Goal: Navigation & Orientation: Find specific page/section

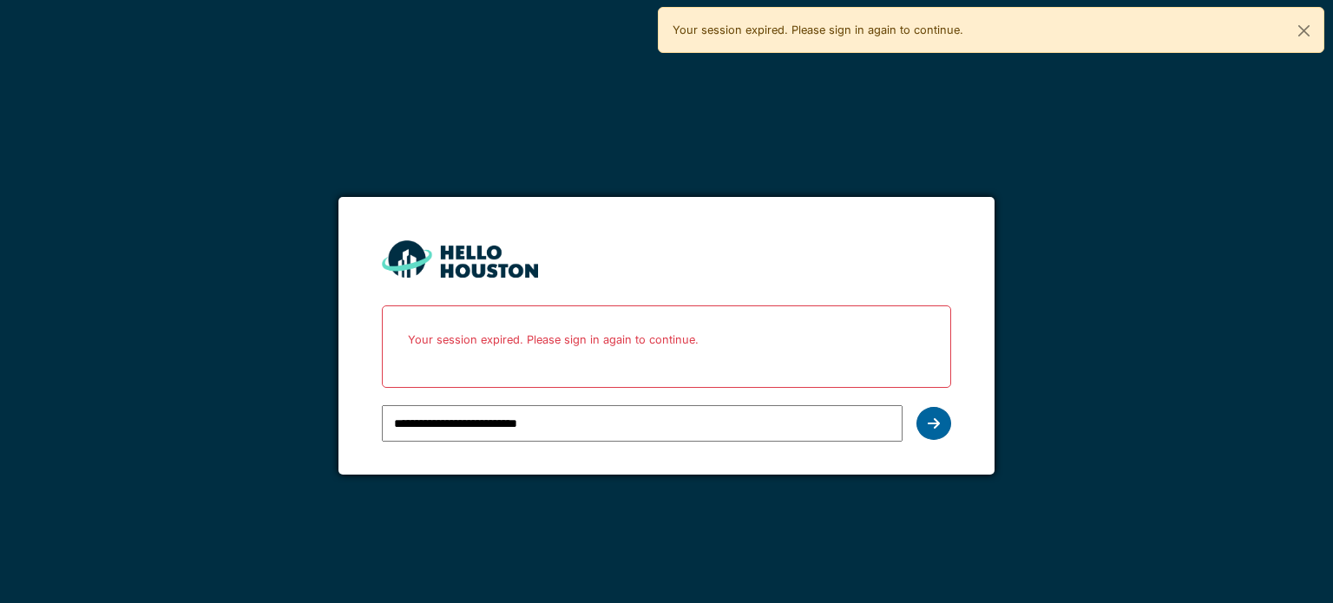
click at [931, 436] on div at bounding box center [933, 423] width 35 height 33
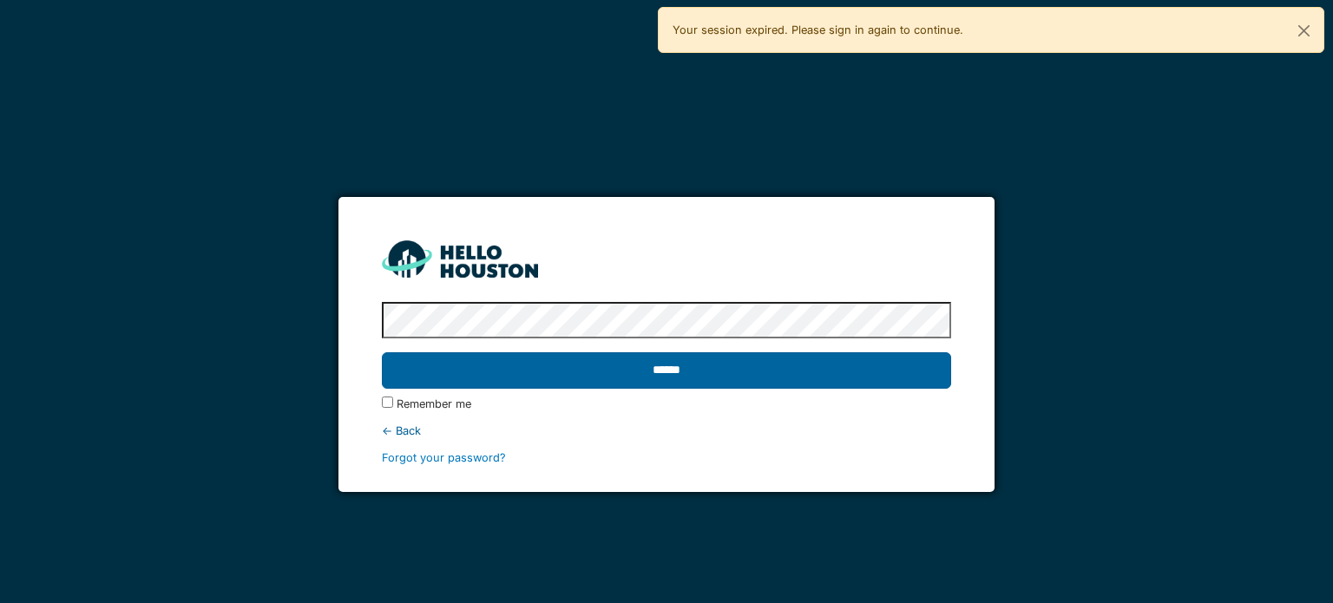
click at [455, 374] on input "******" at bounding box center [666, 370] width 568 height 36
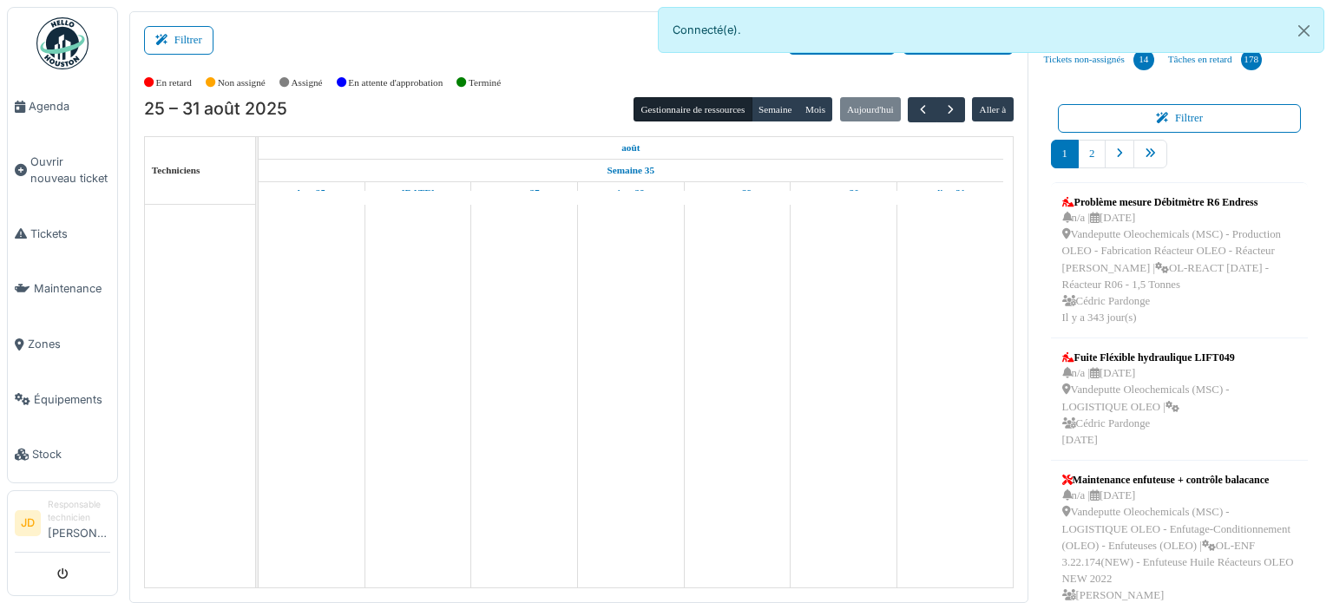
click at [58, 107] on span "Agenda" at bounding box center [70, 106] width 82 height 16
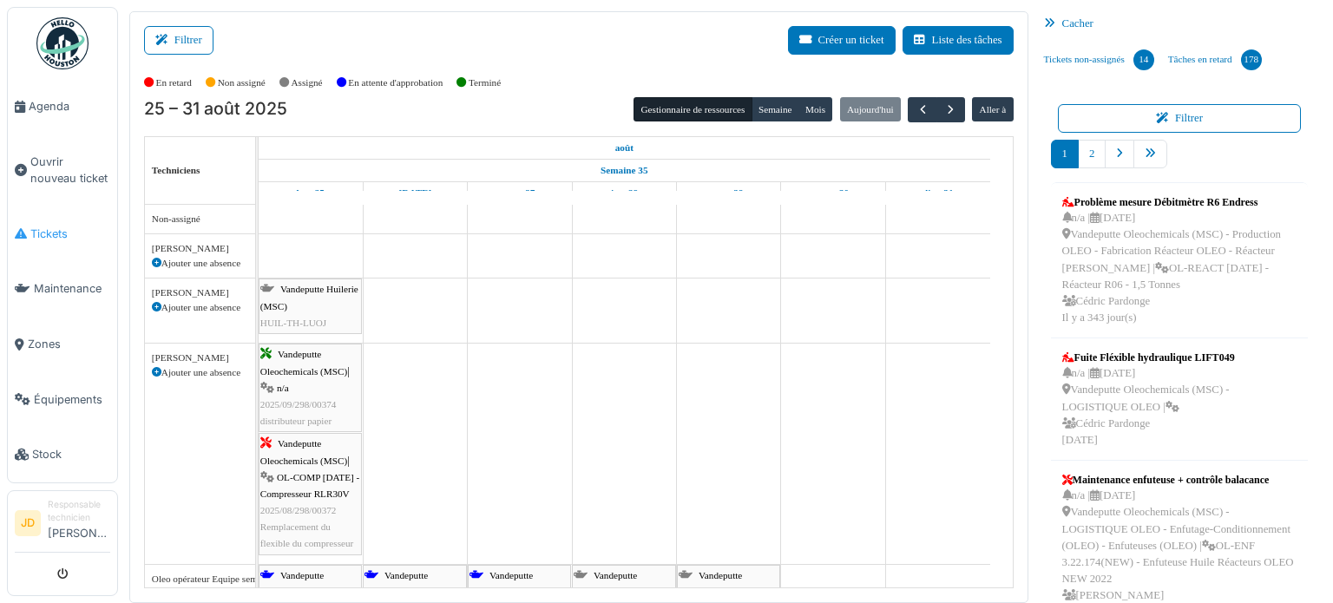
click at [41, 232] on span "Tickets" at bounding box center [70, 234] width 80 height 16
